Goal: Task Accomplishment & Management: Manage account settings

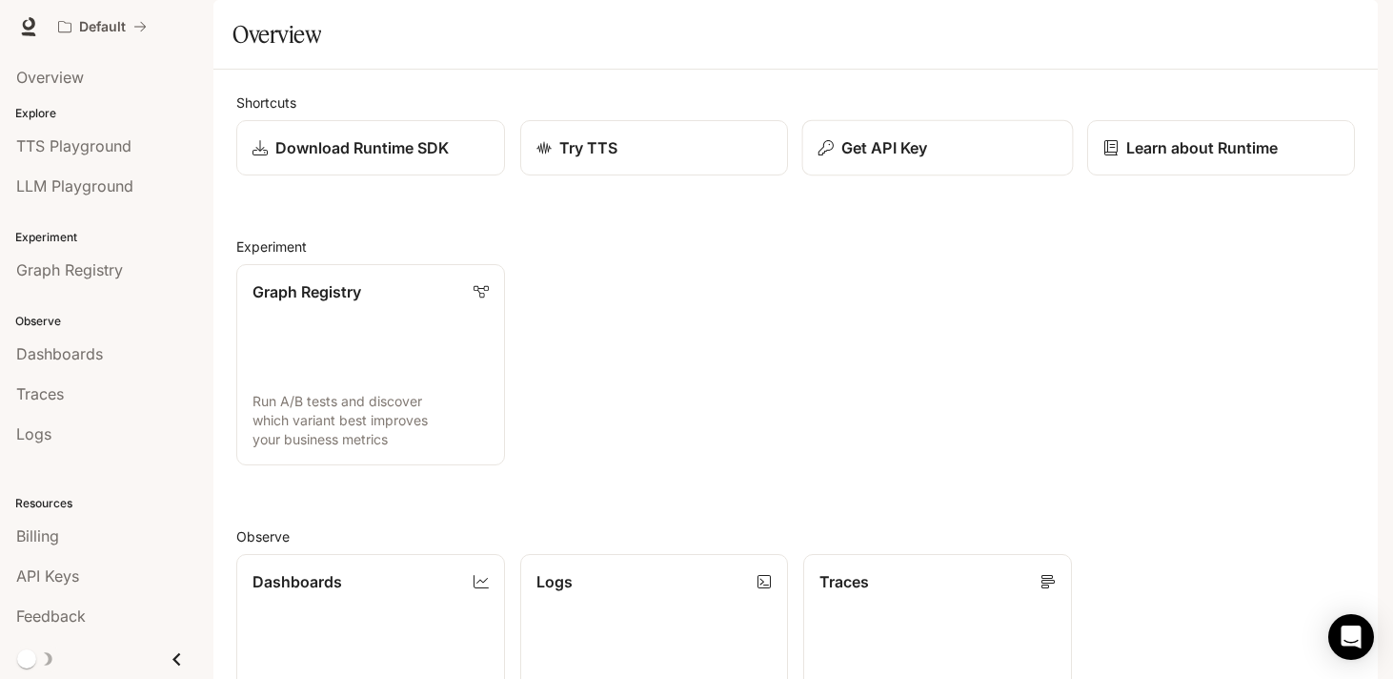
click at [871, 159] on p "Get API Key" at bounding box center [885, 147] width 86 height 23
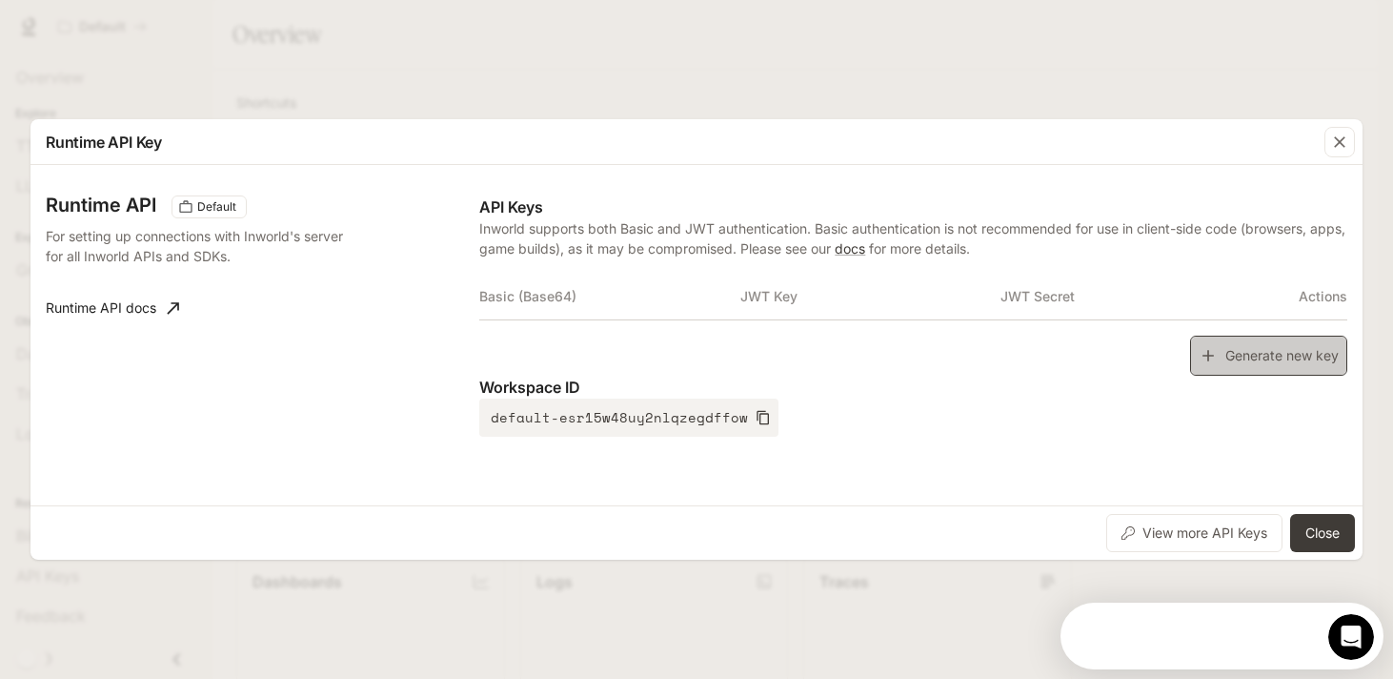
click at [1263, 366] on button "Generate new key" at bounding box center [1268, 355] width 157 height 41
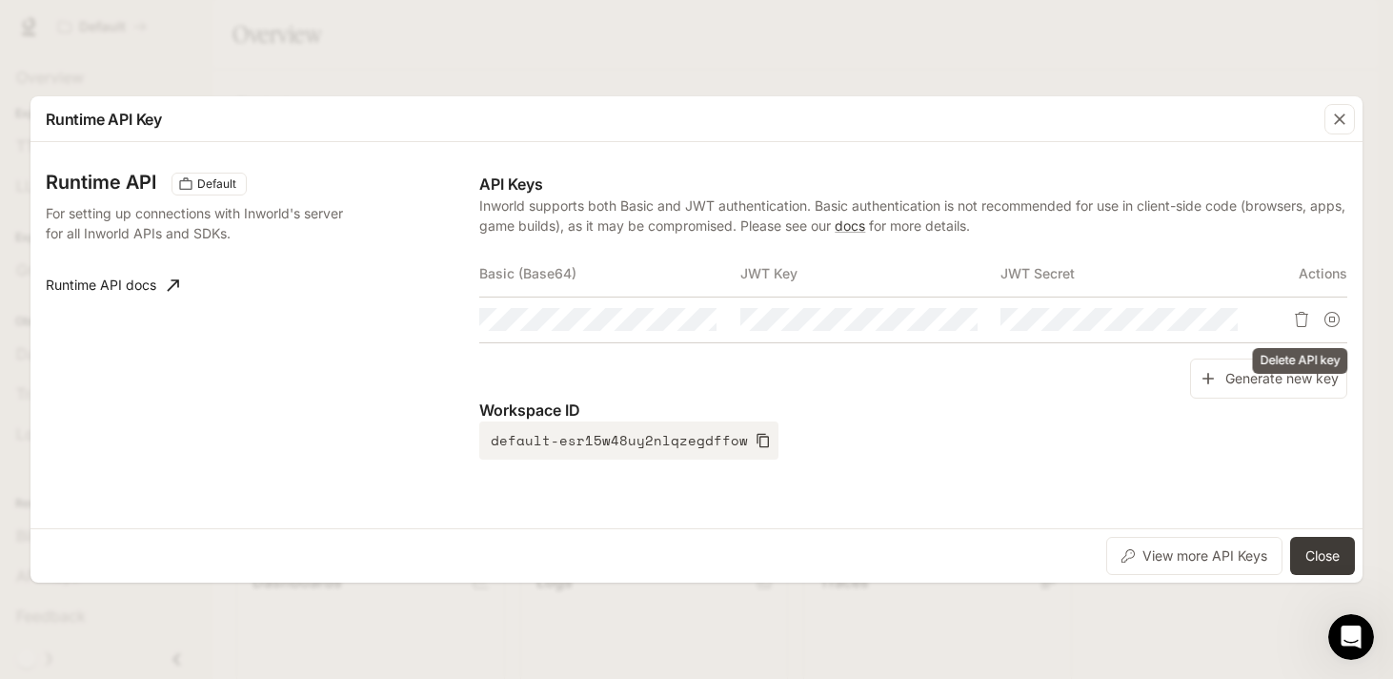
click at [1308, 318] on icon "Delete API key" at bounding box center [1301, 319] width 15 height 15
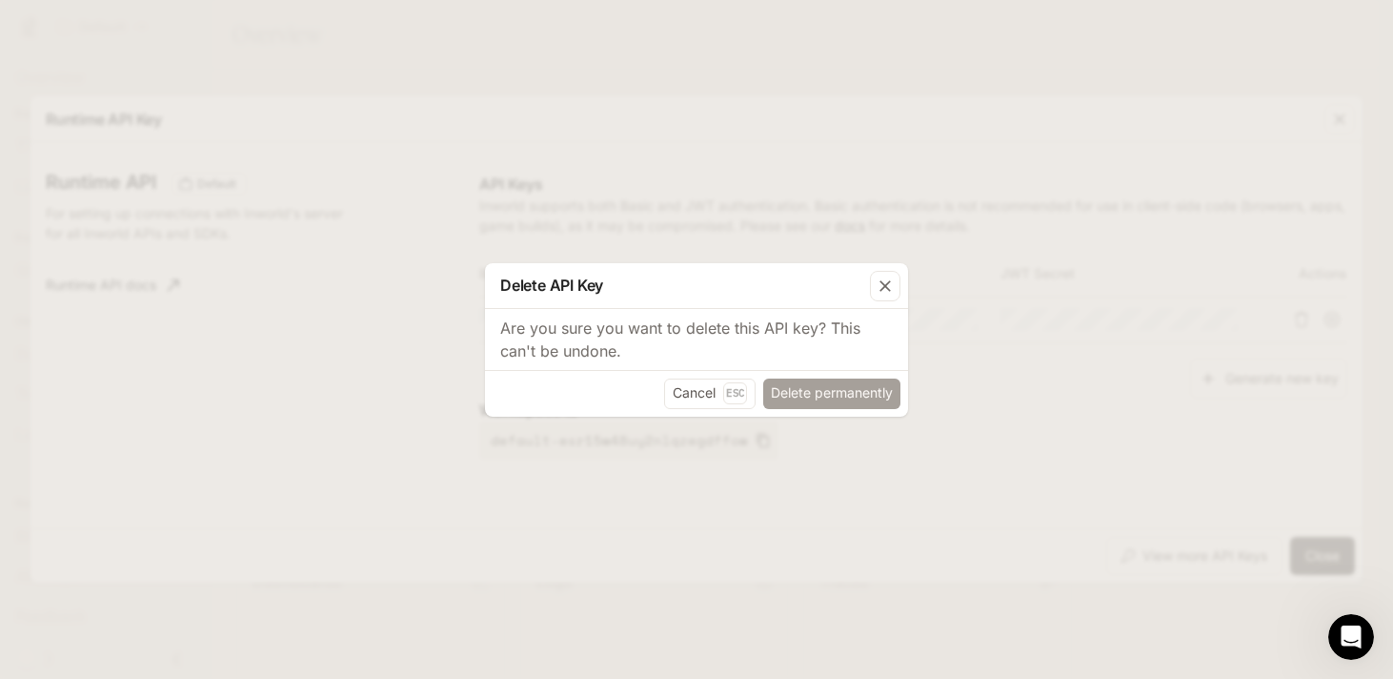
click at [872, 394] on button "Delete permanently" at bounding box center [831, 393] width 137 height 30
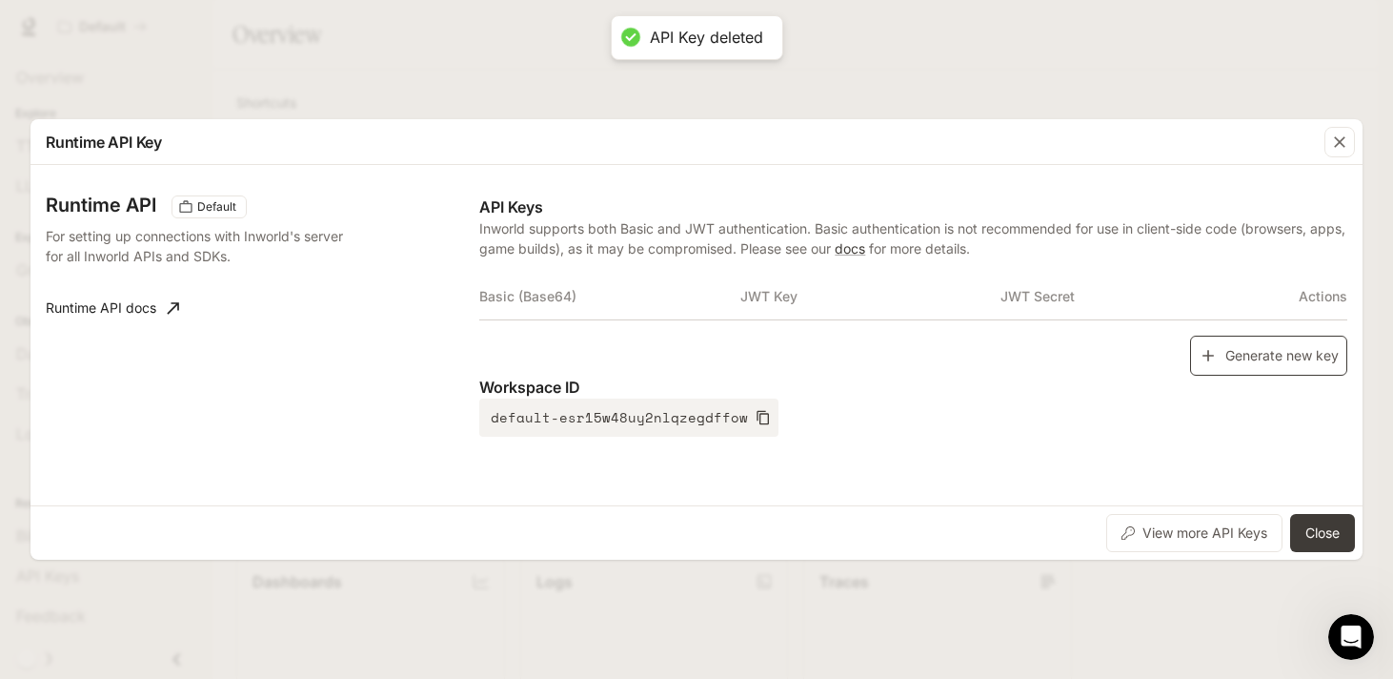
click at [1261, 350] on button "Generate new key" at bounding box center [1268, 355] width 157 height 41
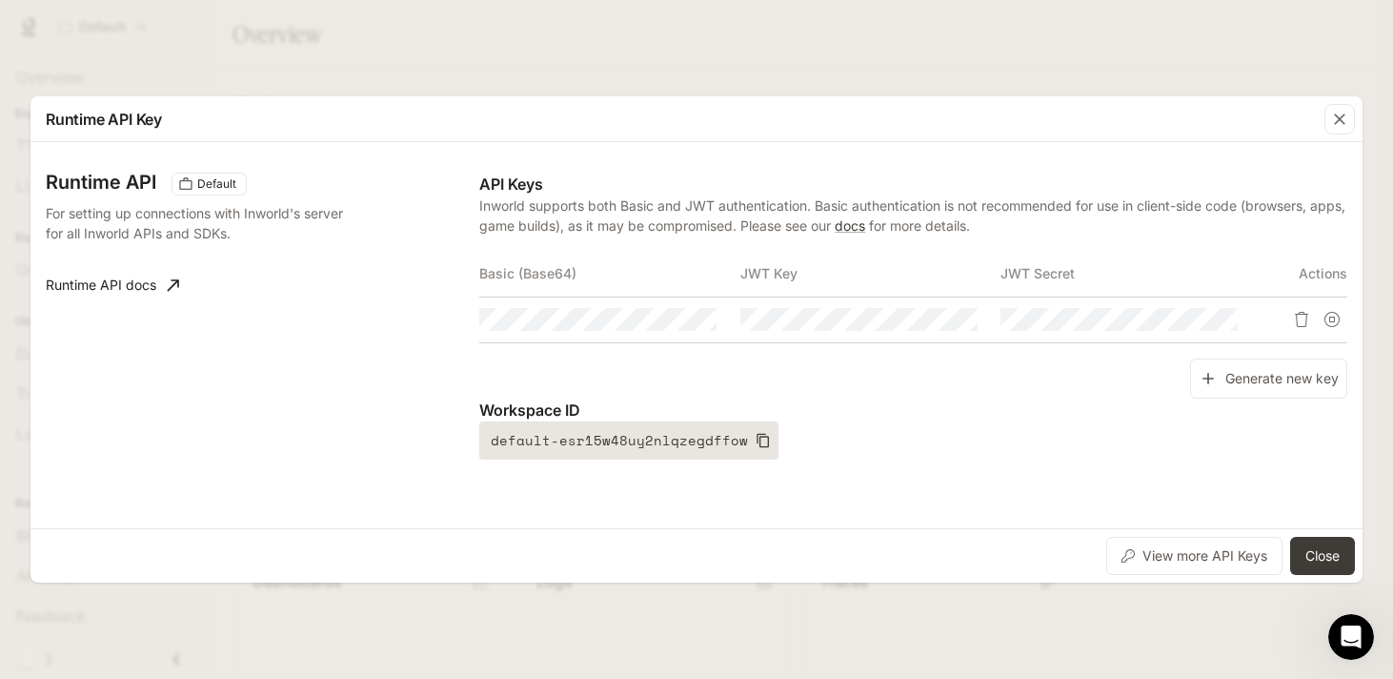
click at [555, 447] on button "default-esr15w48uy2nlqzegdffow" at bounding box center [628, 440] width 299 height 38
click at [1339, 116] on icon "button" at bounding box center [1339, 119] width 19 height 19
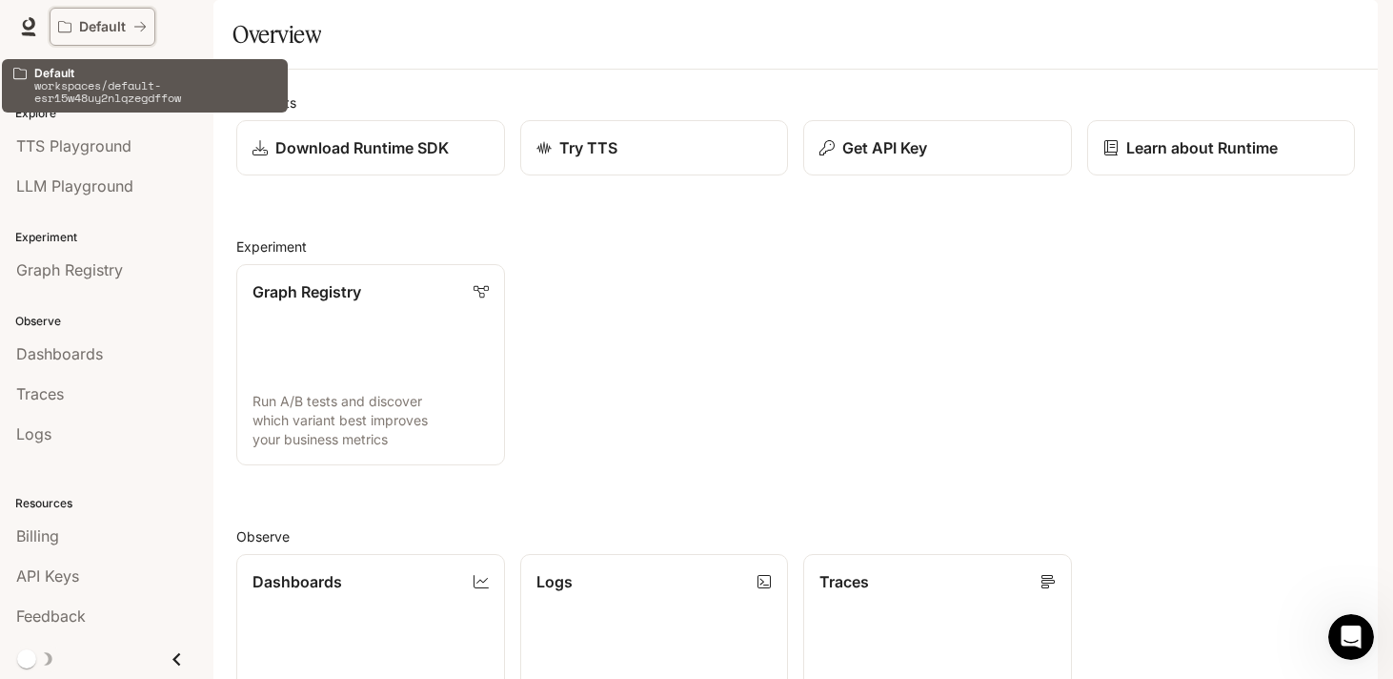
click at [112, 27] on p "Default" at bounding box center [102, 27] width 47 height 16
click at [67, 31] on icon "All workspaces" at bounding box center [64, 26] width 13 height 13
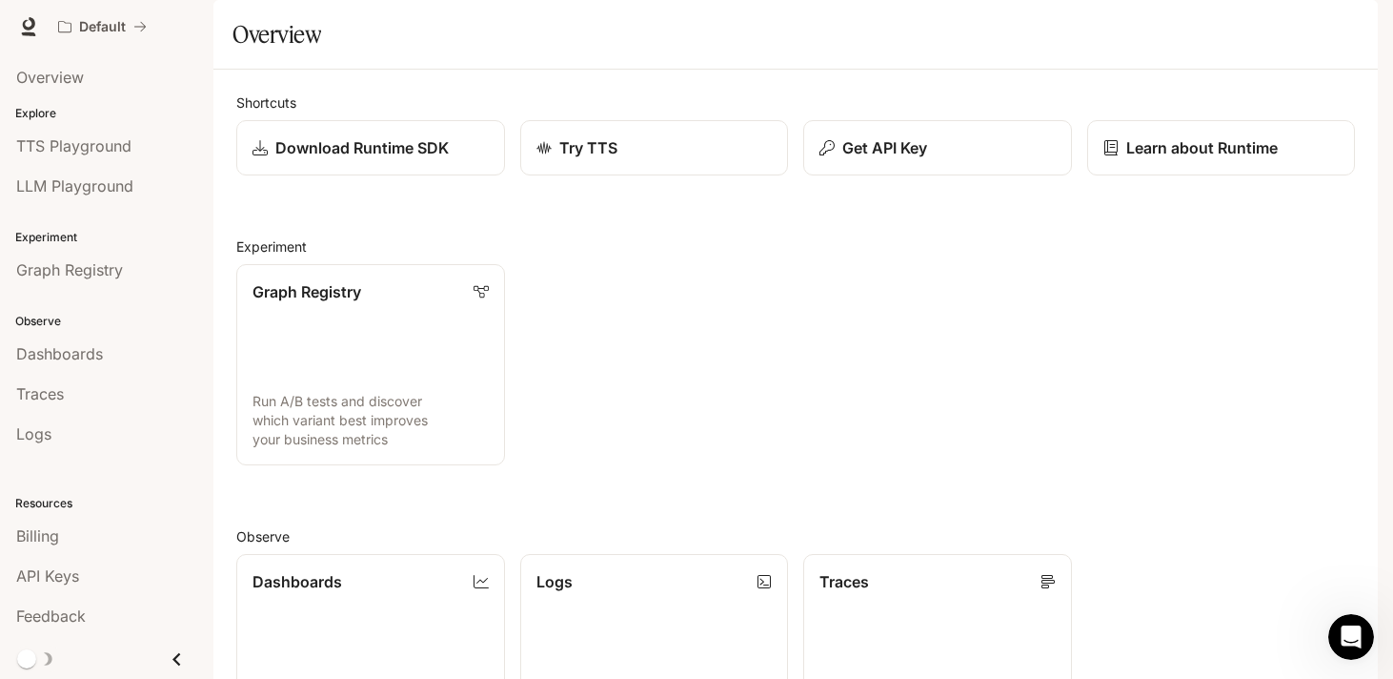
click at [295, 39] on div "Default" at bounding box center [593, 27] width 1087 height 38
